Goal: Complete application form

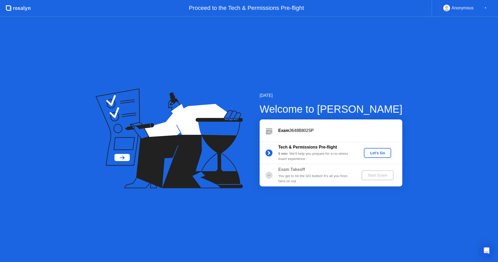
click at [380, 154] on div "Let's Go" at bounding box center [377, 153] width 23 height 4
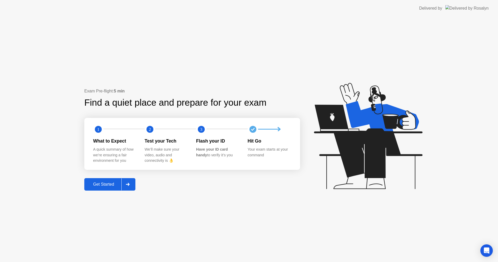
click at [129, 181] on div at bounding box center [127, 184] width 12 height 12
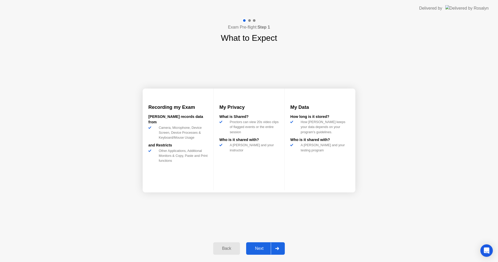
click at [276, 252] on div at bounding box center [277, 248] width 12 height 12
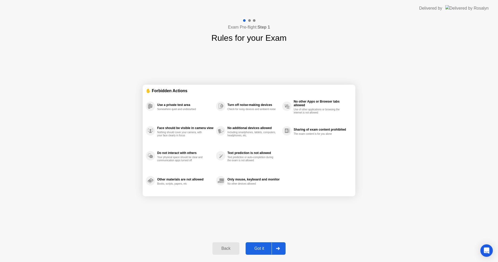
drag, startPoint x: 270, startPoint y: 251, endPoint x: 273, endPoint y: 249, distance: 3.0
click at [273, 249] on button "Got it" at bounding box center [266, 248] width 40 height 12
select select "**********"
select select "*******"
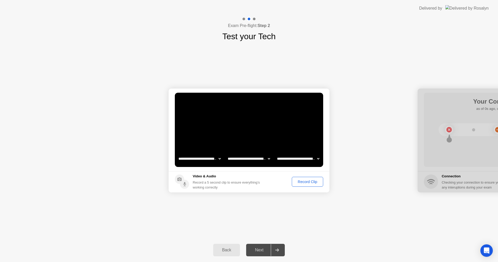
click at [306, 181] on div "Record Clip" at bounding box center [308, 182] width 28 height 4
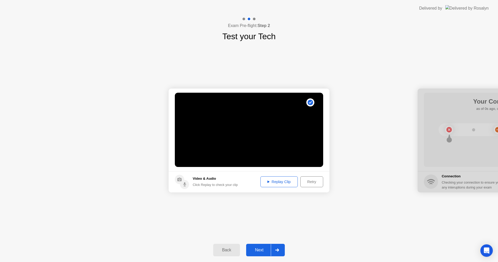
click at [283, 182] on div "Replay Clip" at bounding box center [279, 182] width 34 height 4
click at [278, 249] on div at bounding box center [277, 250] width 12 height 12
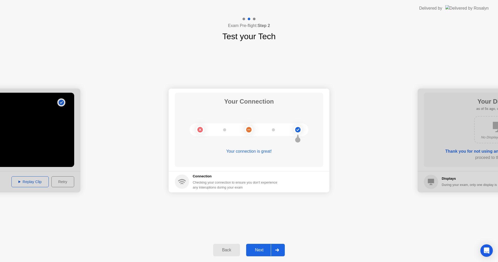
click at [281, 246] on div at bounding box center [277, 250] width 12 height 12
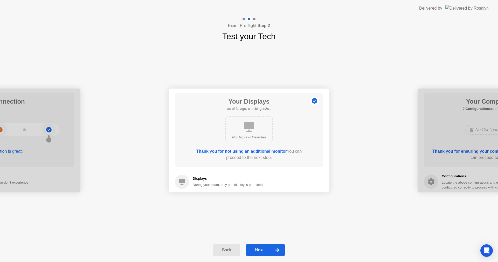
click at [280, 247] on div at bounding box center [277, 250] width 12 height 12
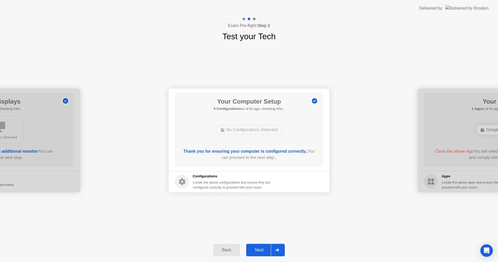
click at [274, 253] on div at bounding box center [277, 250] width 12 height 12
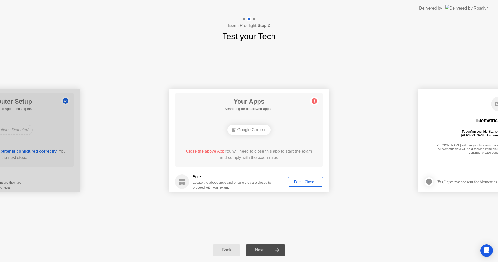
click at [298, 182] on div "Force Close..." at bounding box center [306, 182] width 32 height 4
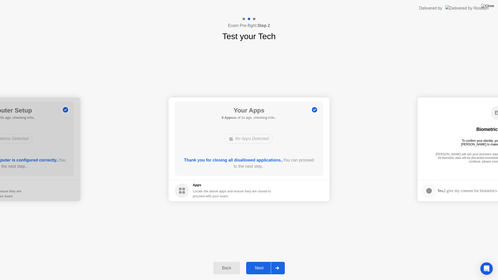
click at [281, 262] on div at bounding box center [277, 268] width 12 height 12
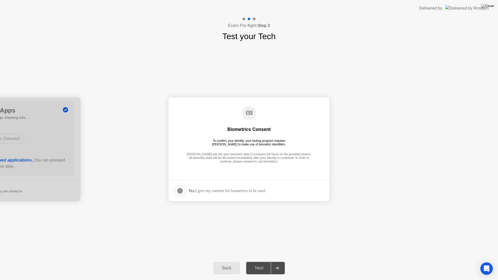
click at [182, 192] on div at bounding box center [180, 191] width 6 height 6
click at [274, 262] on div at bounding box center [277, 268] width 12 height 12
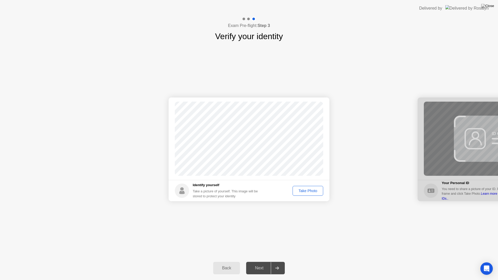
click at [317, 189] on div "Take Photo" at bounding box center [308, 191] width 27 height 4
click at [273, 262] on div at bounding box center [277, 268] width 12 height 12
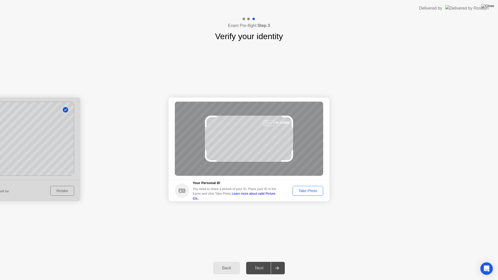
click at [306, 190] on div "Take Photo" at bounding box center [308, 191] width 27 height 4
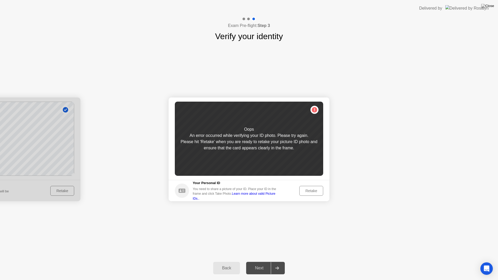
drag, startPoint x: 310, startPoint y: 187, endPoint x: 303, endPoint y: 181, distance: 9.4
click at [307, 184] on footer "Your Personal ID You need to share a picture of your ID. Place your ID in the f…" at bounding box center [249, 190] width 161 height 21
click at [308, 184] on footer "Your Personal ID You need to share a picture of your ID. Place your ID in the f…" at bounding box center [249, 190] width 161 height 21
click at [322, 190] on button "Retake" at bounding box center [312, 191] width 24 height 10
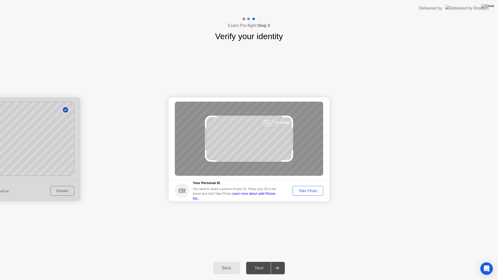
click at [322, 190] on button "Take Photo" at bounding box center [308, 191] width 31 height 10
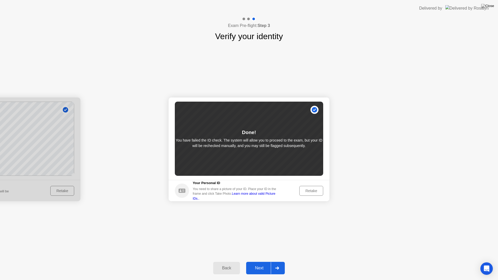
click at [314, 190] on div "Retake" at bounding box center [311, 191] width 20 height 4
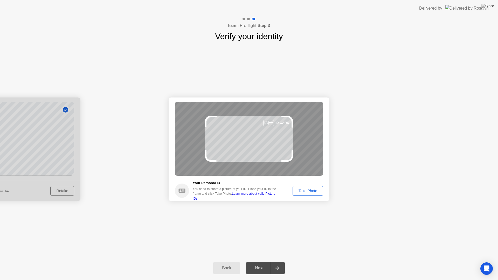
click at [313, 192] on div "Take Photo" at bounding box center [308, 191] width 27 height 4
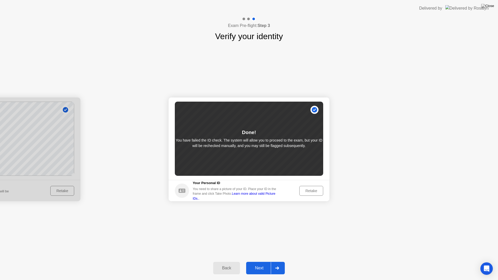
click at [277, 261] on div "Back Next" at bounding box center [249, 268] width 498 height 24
click at [279, 262] on div at bounding box center [277, 268] width 12 height 12
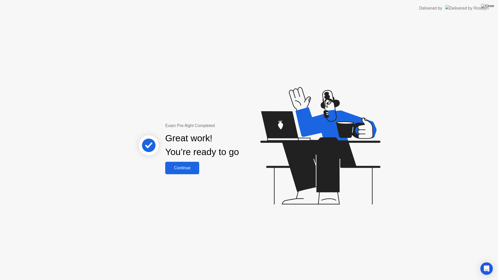
drag, startPoint x: 181, startPoint y: 160, endPoint x: 183, endPoint y: 170, distance: 10.7
click at [183, 170] on div "Exam Pre-flight Completed Great work! You’re ready to go Continue" at bounding box center [202, 149] width 140 height 52
click at [185, 171] on div "Continue" at bounding box center [182, 168] width 31 height 5
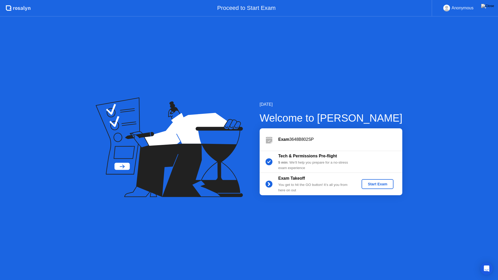
drag, startPoint x: 384, startPoint y: 181, endPoint x: 384, endPoint y: 183, distance: 2.6
click at [384, 183] on button "Start Exam" at bounding box center [378, 184] width 32 height 10
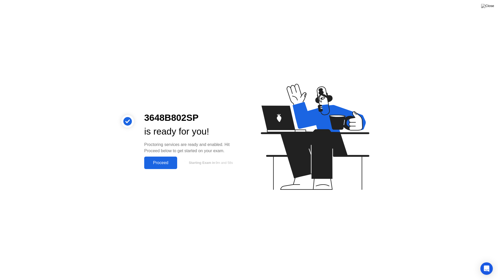
click at [285, 194] on icon at bounding box center [314, 139] width 134 height 133
click at [156, 162] on div "Proceed" at bounding box center [161, 163] width 30 height 5
